Goal: Communication & Community: Share content

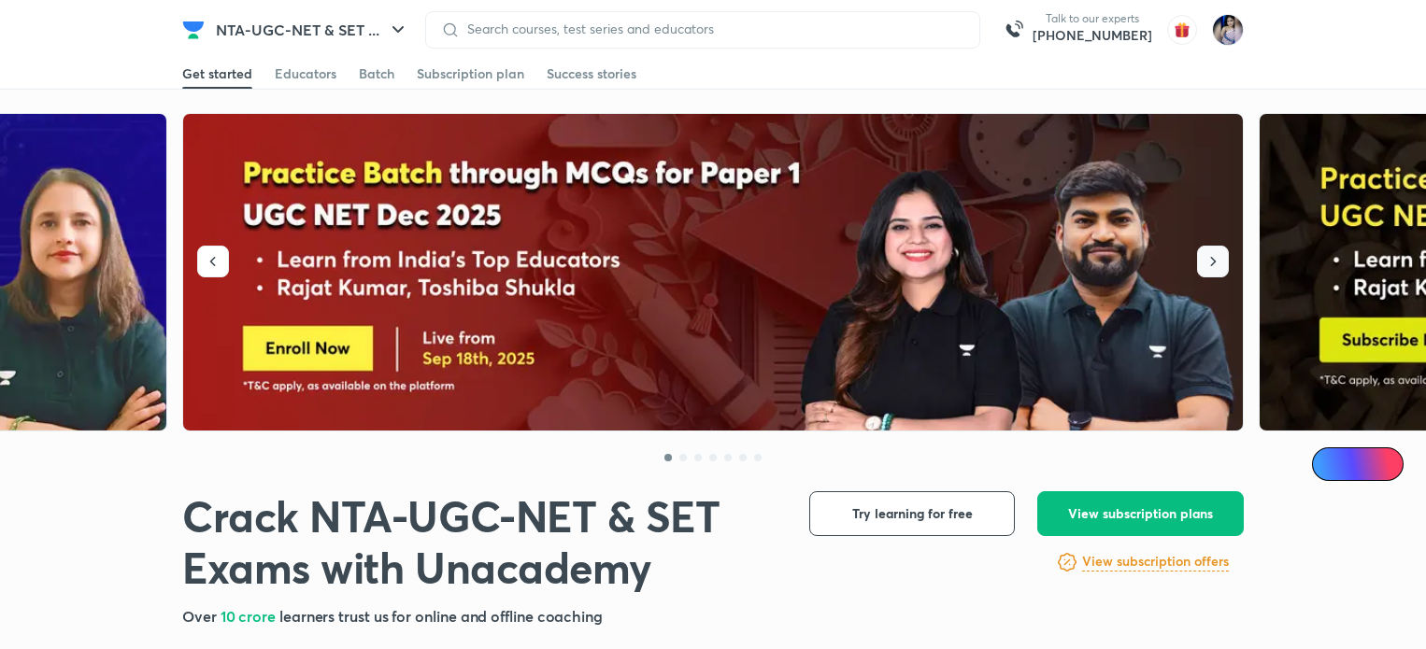
click at [1215, 261] on icon "button" at bounding box center [1212, 261] width 19 height 19
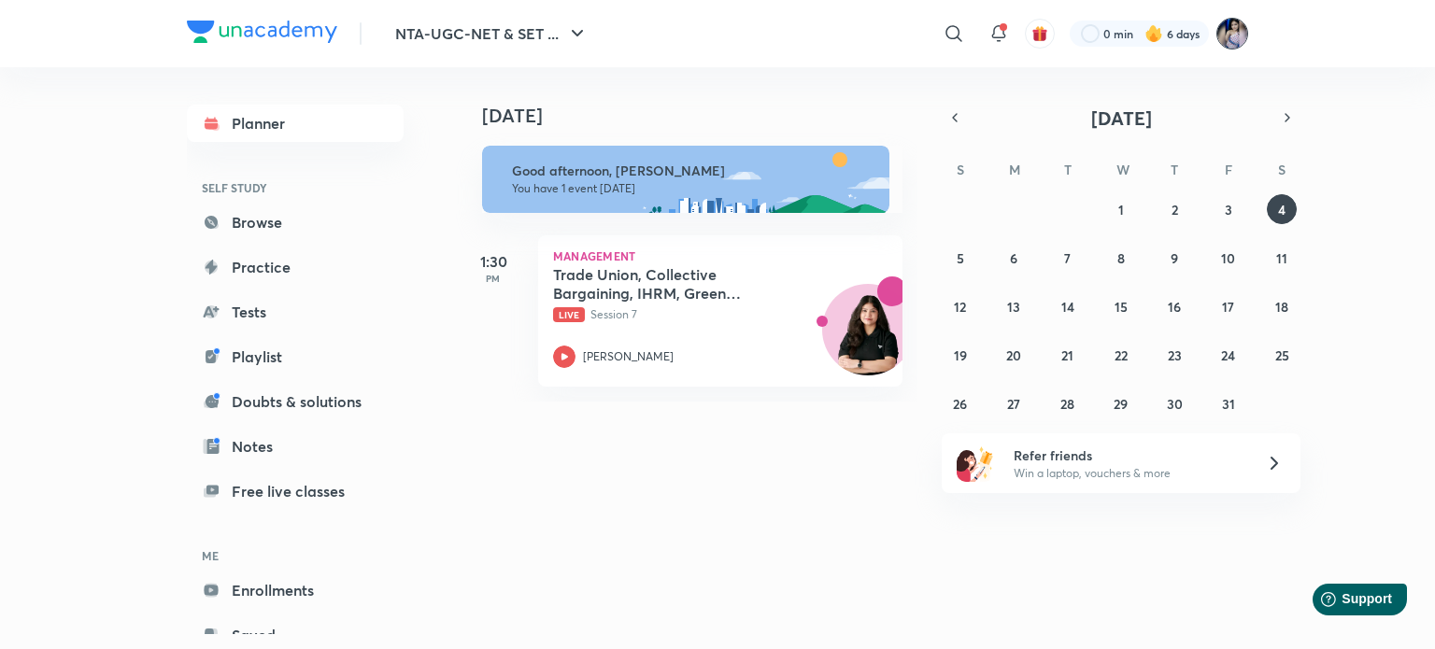
click at [1231, 32] on img at bounding box center [1232, 34] width 32 height 32
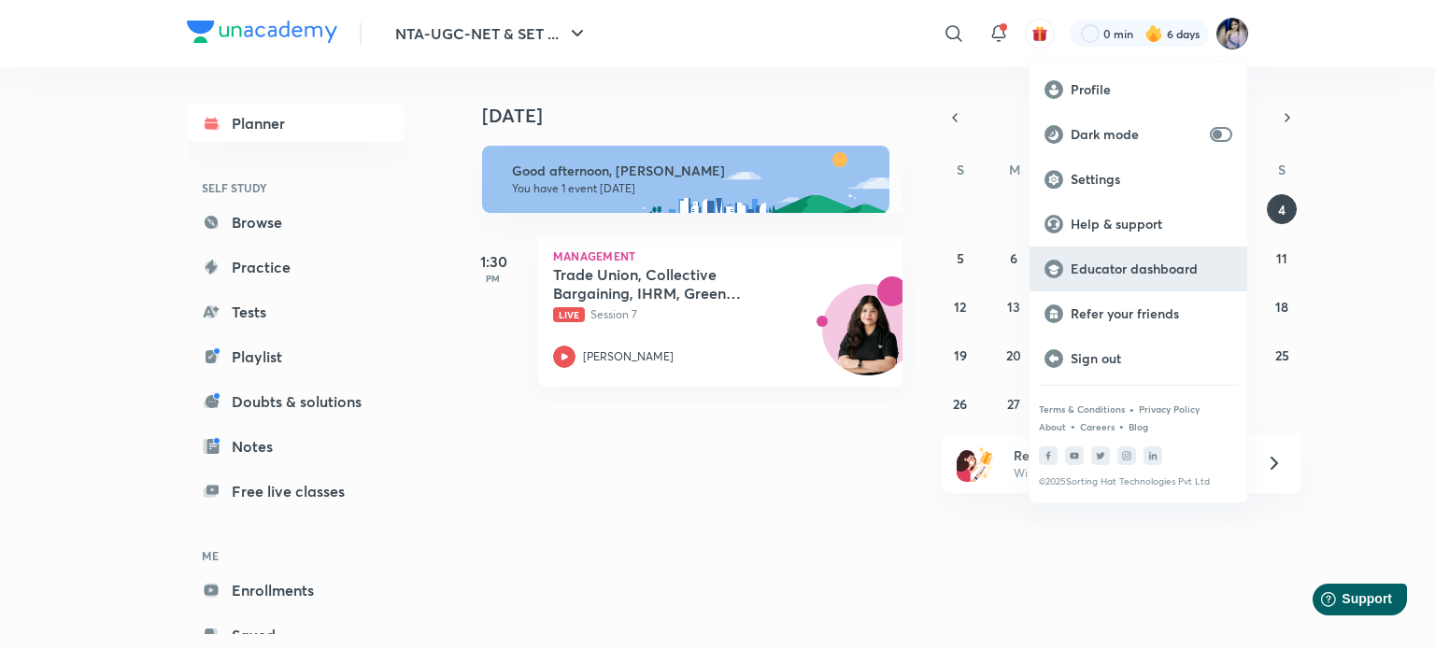
click at [1107, 268] on p "Educator dashboard" at bounding box center [1152, 269] width 162 height 17
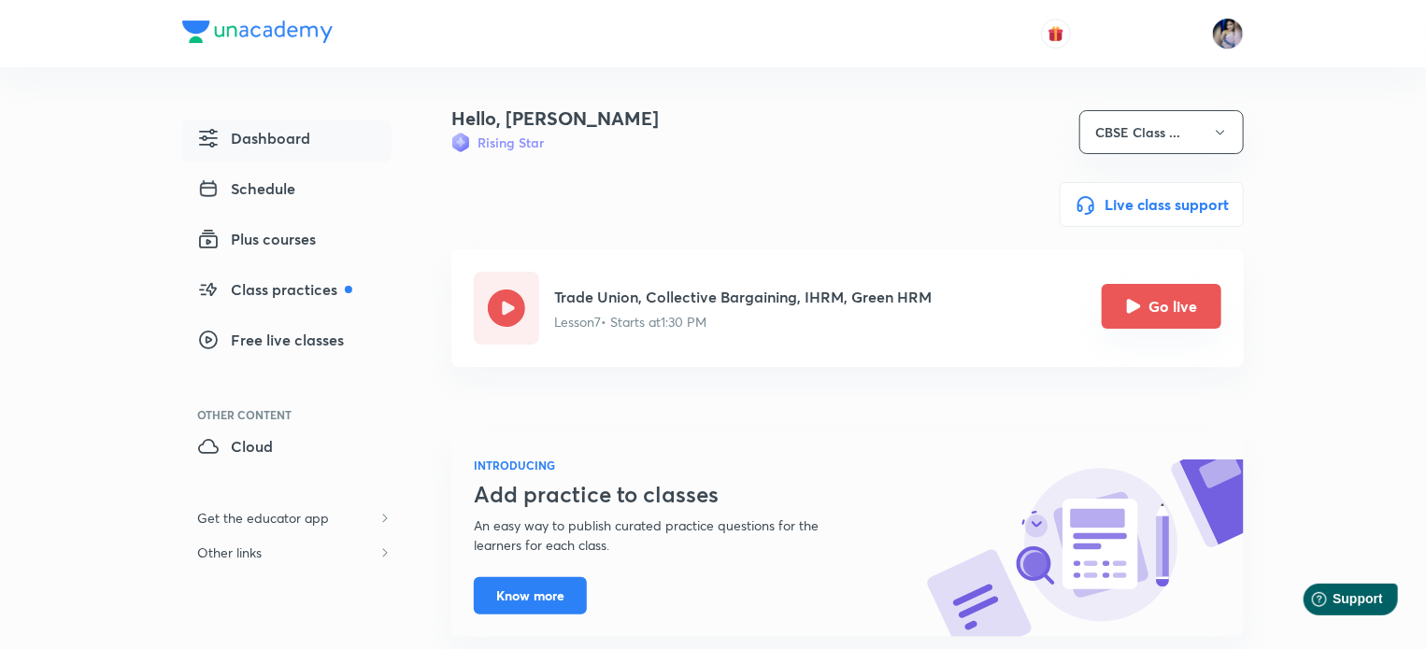
click at [1157, 319] on button "Go live" at bounding box center [1161, 306] width 120 height 45
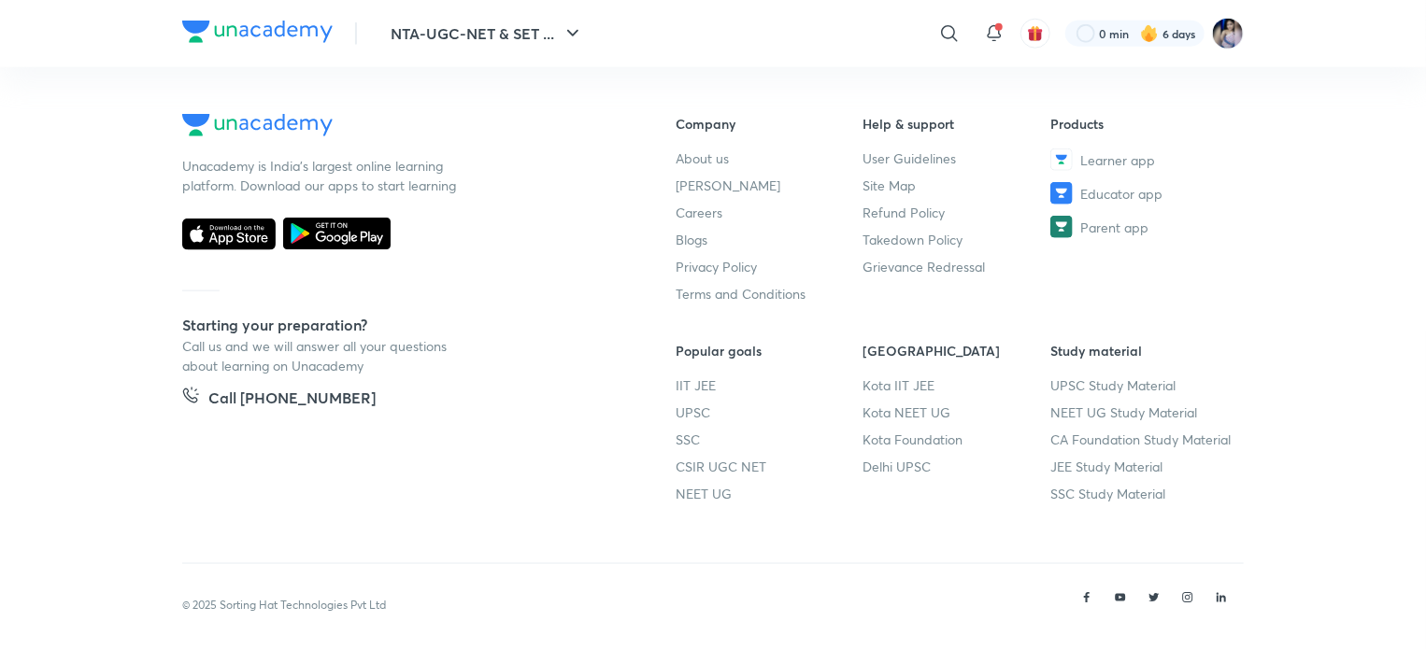
scroll to position [1105, 0]
